Goal: Navigation & Orientation: Find specific page/section

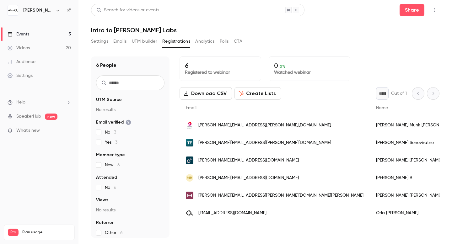
click at [91, 15] on div "Search for videos or events Share" at bounding box center [265, 10] width 348 height 13
click at [344, 43] on div "Settings Emails UTM builder Registrations Analytics Polls CTA" at bounding box center [265, 42] width 348 height 13
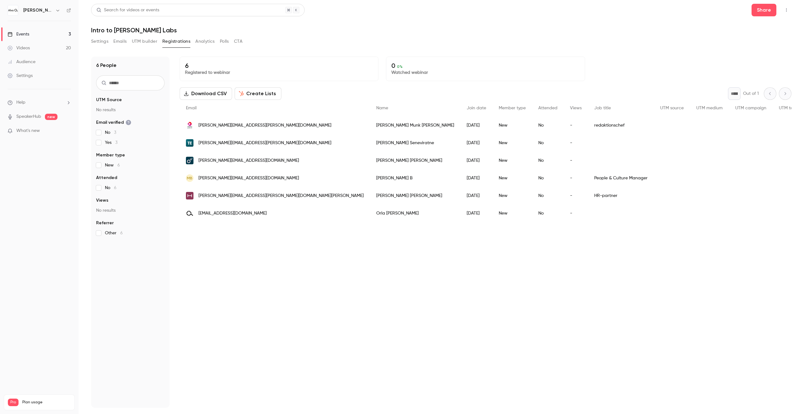
click at [452, 127] on div "redaktionschef" at bounding box center [621, 125] width 66 height 18
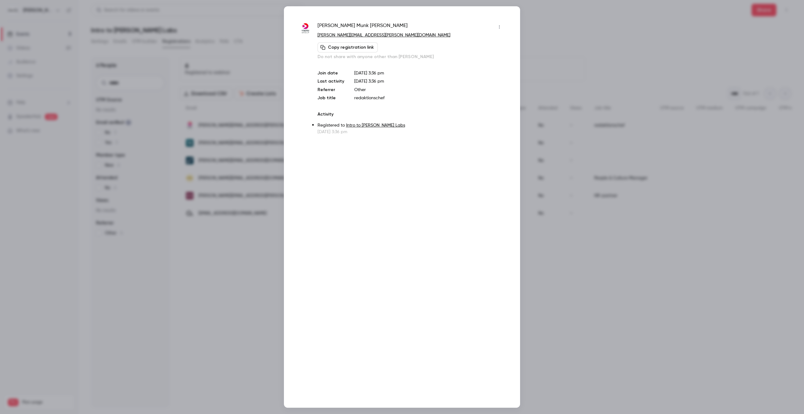
click at [452, 54] on div at bounding box center [402, 207] width 804 height 414
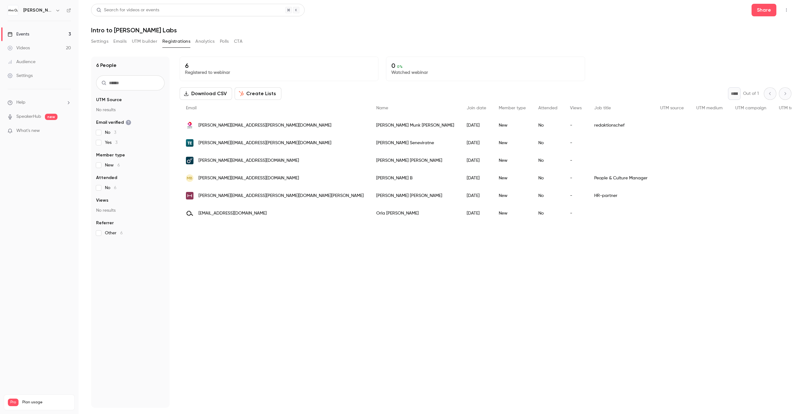
click at [272, 34] on div "Search for videos or events Share Intro to [PERSON_NAME] Labs Settings Emails U…" at bounding box center [441, 206] width 700 height 404
click at [452, 133] on div "People list" at bounding box center [709, 125] width 39 height 18
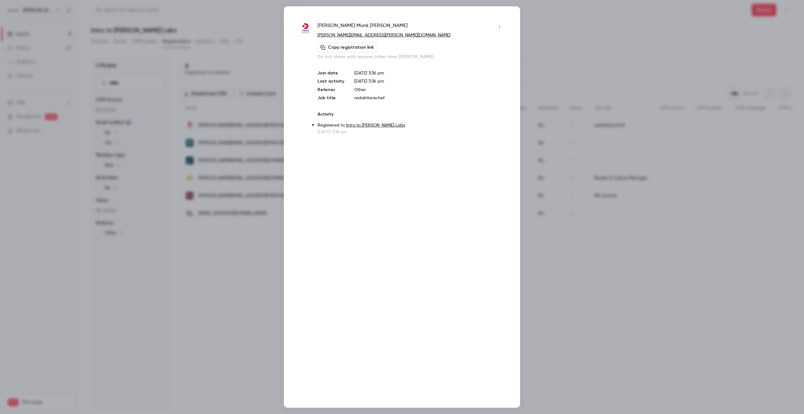
click at [452, 172] on div at bounding box center [402, 207] width 804 height 414
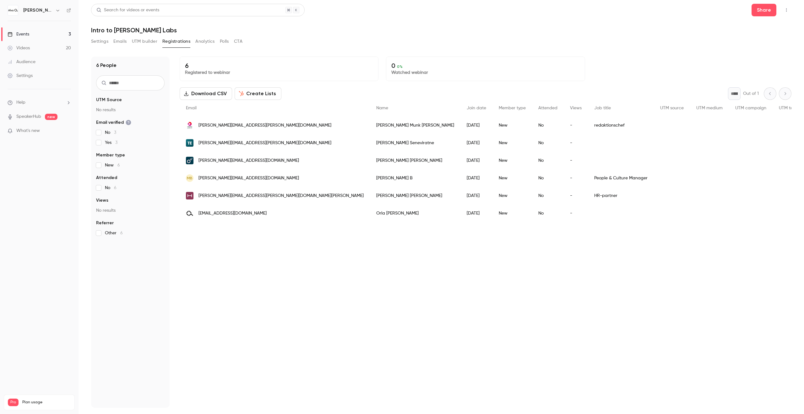
click at [202, 37] on button "Analytics" at bounding box center [204, 41] width 19 height 10
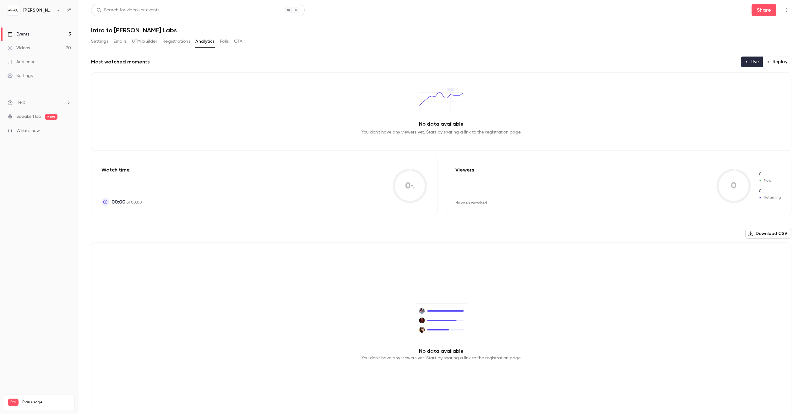
click at [225, 42] on button "Polls" at bounding box center [224, 41] width 9 height 10
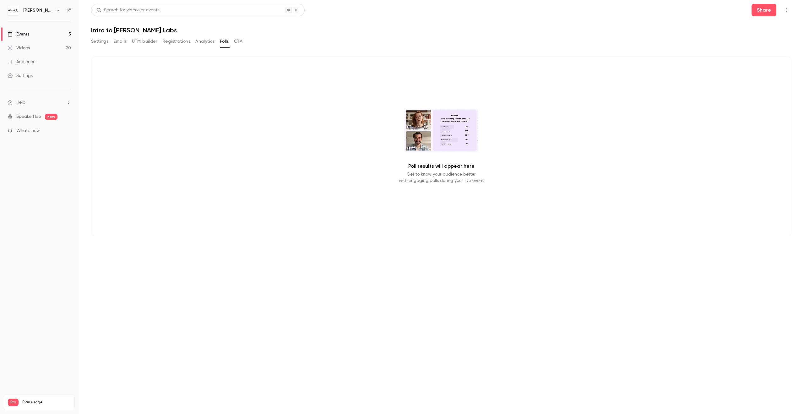
click at [241, 41] on button "CTA" at bounding box center [238, 41] width 8 height 10
click at [387, 163] on div "CTAs stats will appear here Turn your webinars into revenue. Direct your audien…" at bounding box center [441, 147] width 700 height 180
click at [143, 43] on button "UTM builder" at bounding box center [144, 41] width 25 height 10
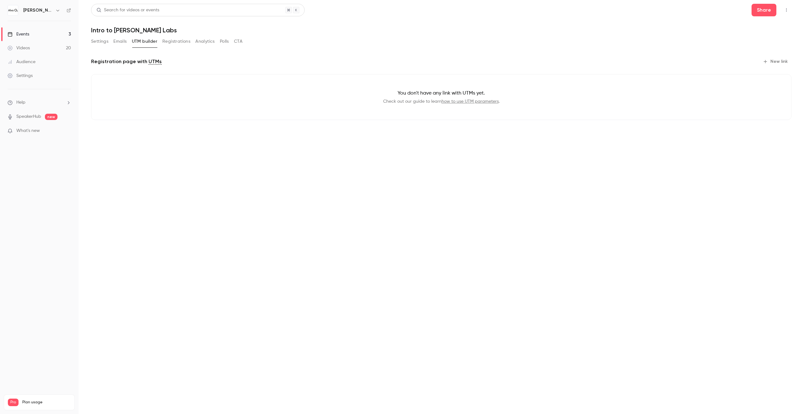
click at [452, 102] on link "how to use UTM parameters" at bounding box center [469, 101] width 57 height 4
click at [56, 32] on link "Events 3" at bounding box center [39, 34] width 78 height 14
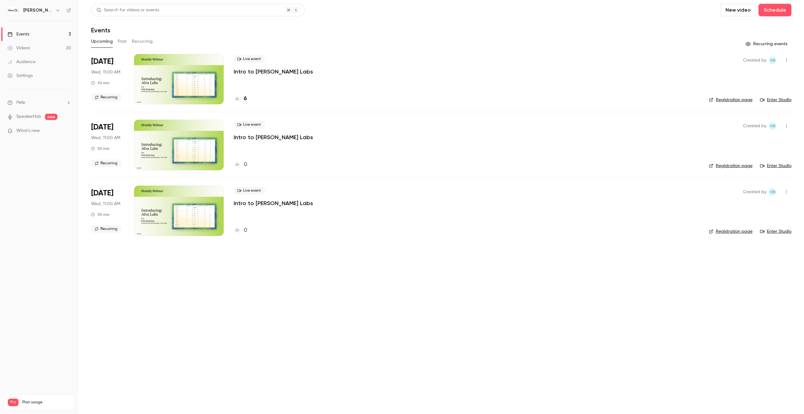
click at [452, 23] on header "Search for videos or events New video Schedule Events" at bounding box center [441, 19] width 700 height 30
